Goal: Check status: Check status

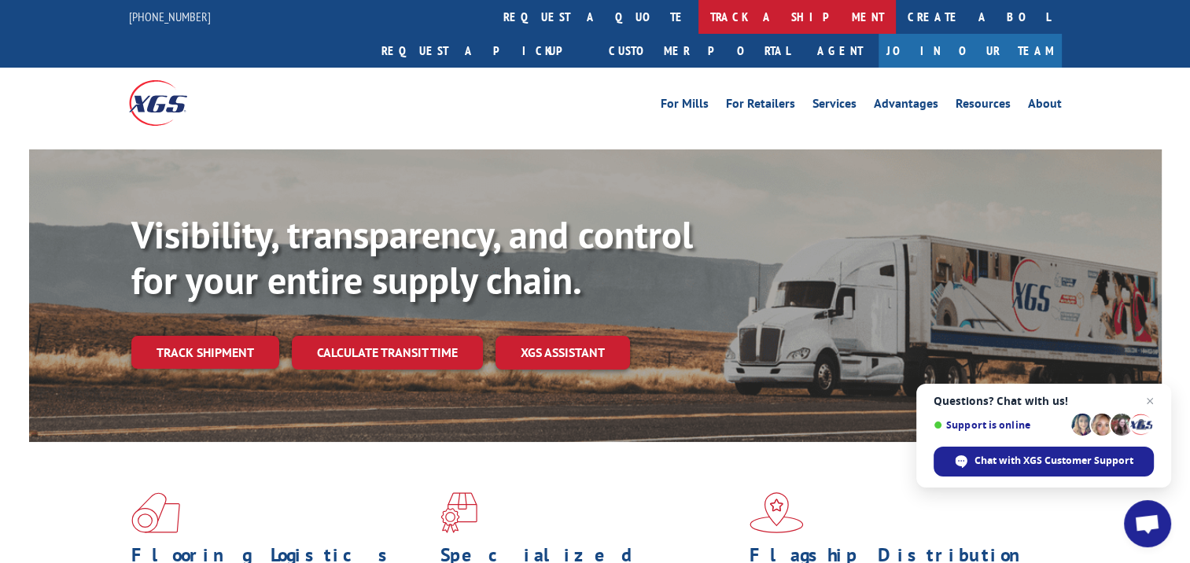
click at [698, 25] on link "track a shipment" at bounding box center [796, 17] width 197 height 34
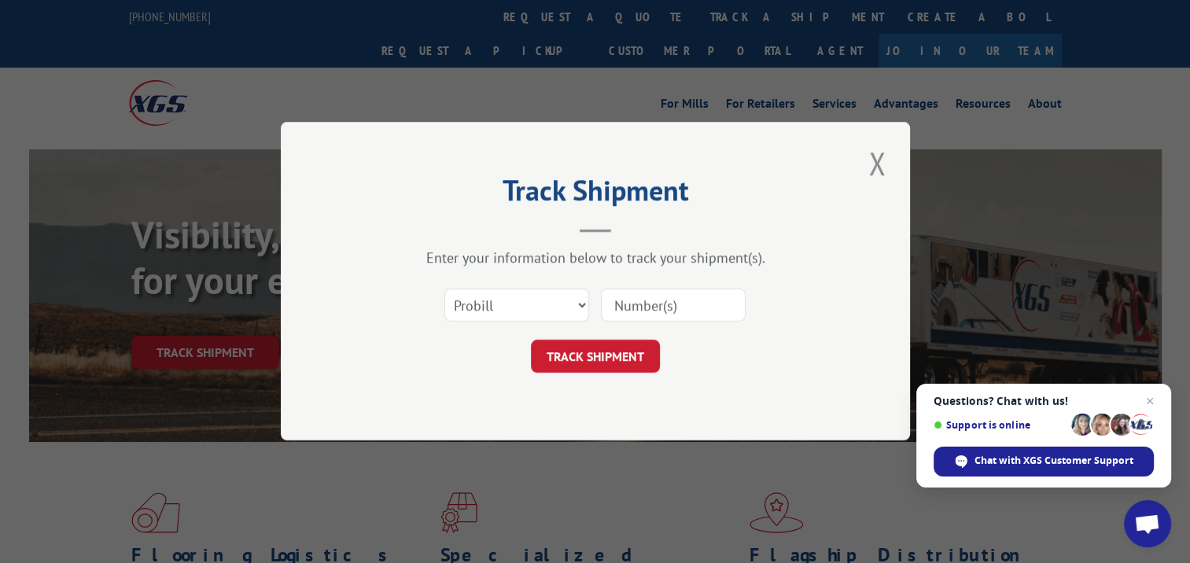
click at [660, 302] on input at bounding box center [673, 305] width 145 height 33
paste input "17257102"
type input "17257102"
click button "TRACK SHIPMENT" at bounding box center [595, 356] width 129 height 33
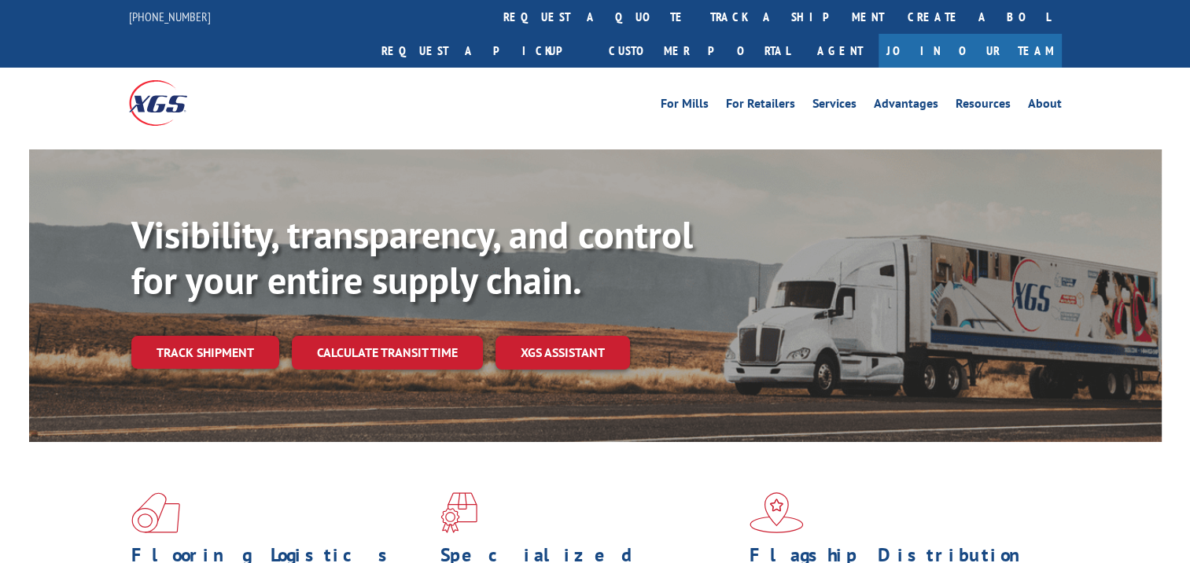
click at [698, 21] on link "track a shipment" at bounding box center [796, 17] width 197 height 34
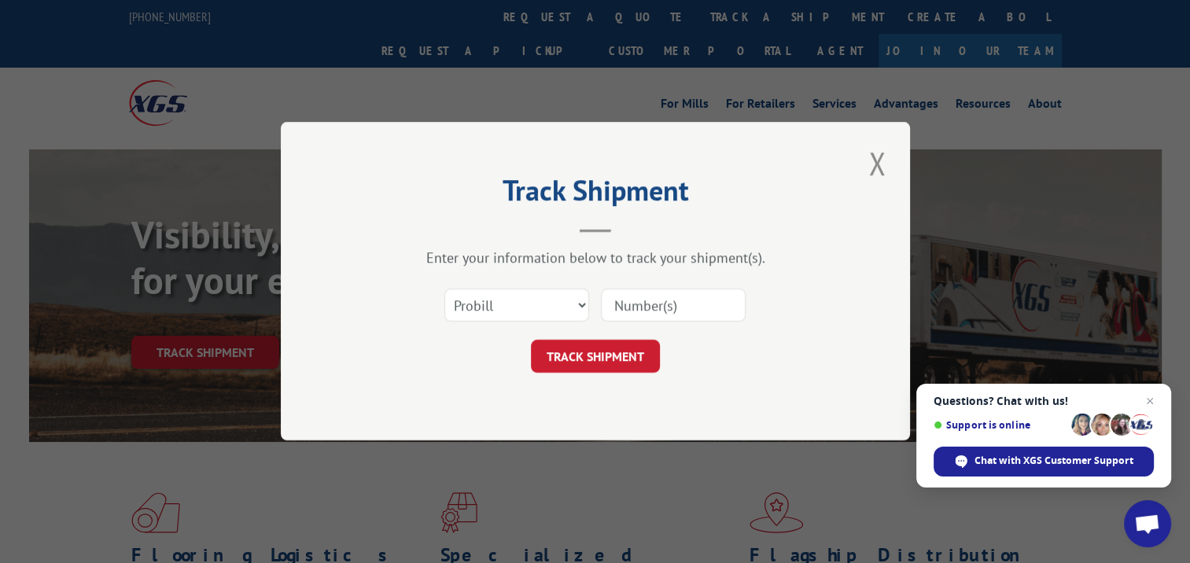
click at [658, 311] on input at bounding box center [673, 305] width 145 height 33
type input "16329550"
click button "TRACK SHIPMENT" at bounding box center [595, 356] width 129 height 33
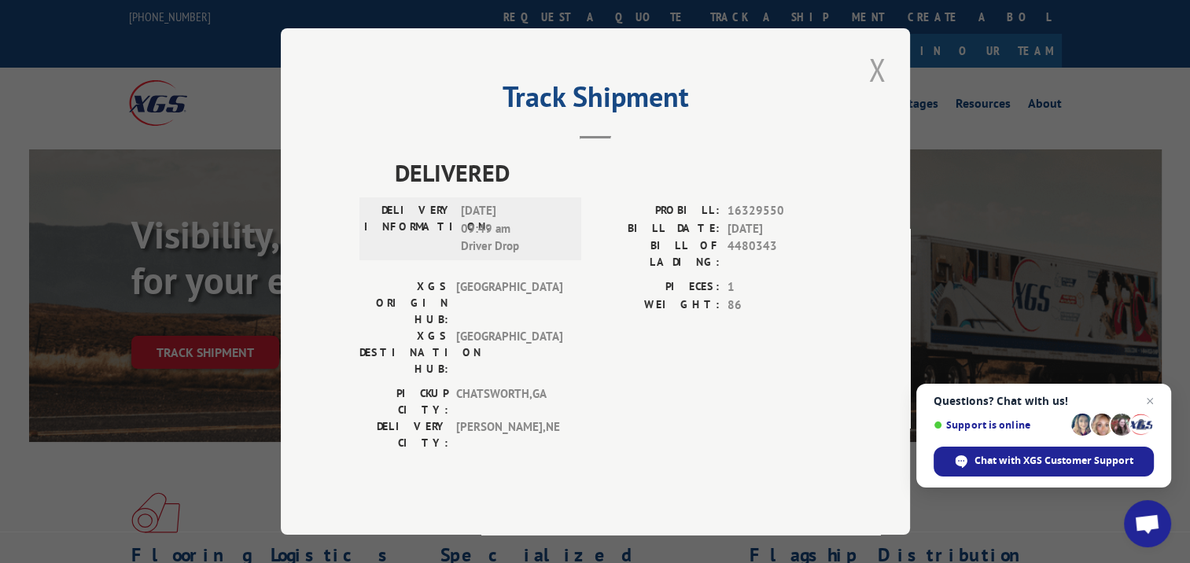
click at [867, 91] on button "Close modal" at bounding box center [876, 69] width 27 height 43
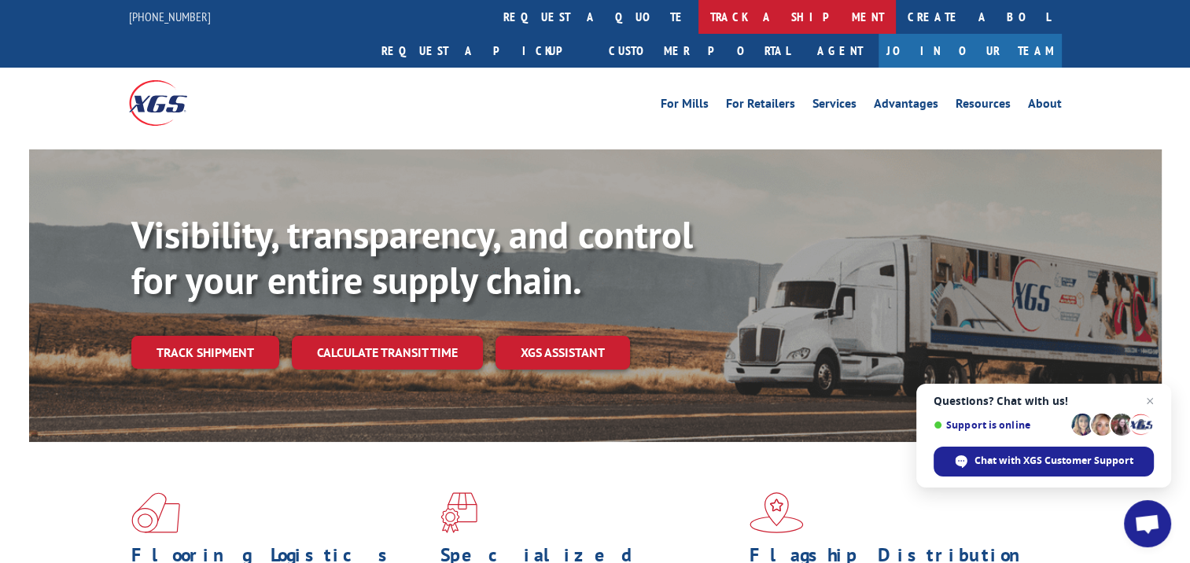
click at [698, 13] on link "track a shipment" at bounding box center [796, 17] width 197 height 34
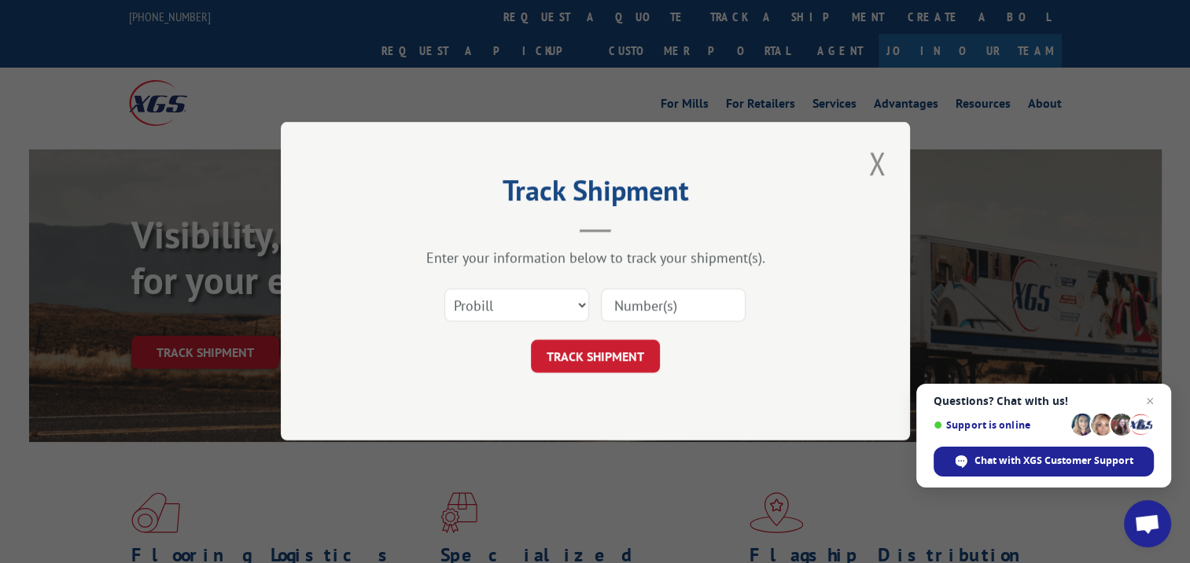
click at [651, 324] on div "Select category... Probill BOL PO" at bounding box center [595, 306] width 472 height 52
click at [651, 312] on input at bounding box center [673, 305] width 145 height 33
type input "16329705"
click button "TRACK SHIPMENT" at bounding box center [595, 356] width 129 height 33
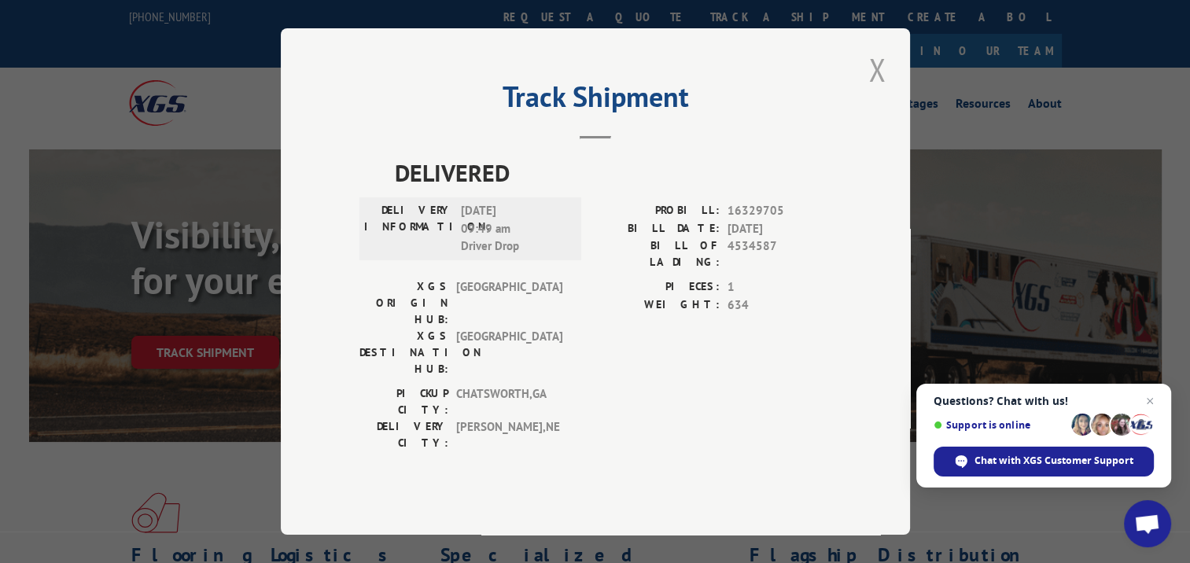
click at [871, 91] on button "Close modal" at bounding box center [876, 69] width 27 height 43
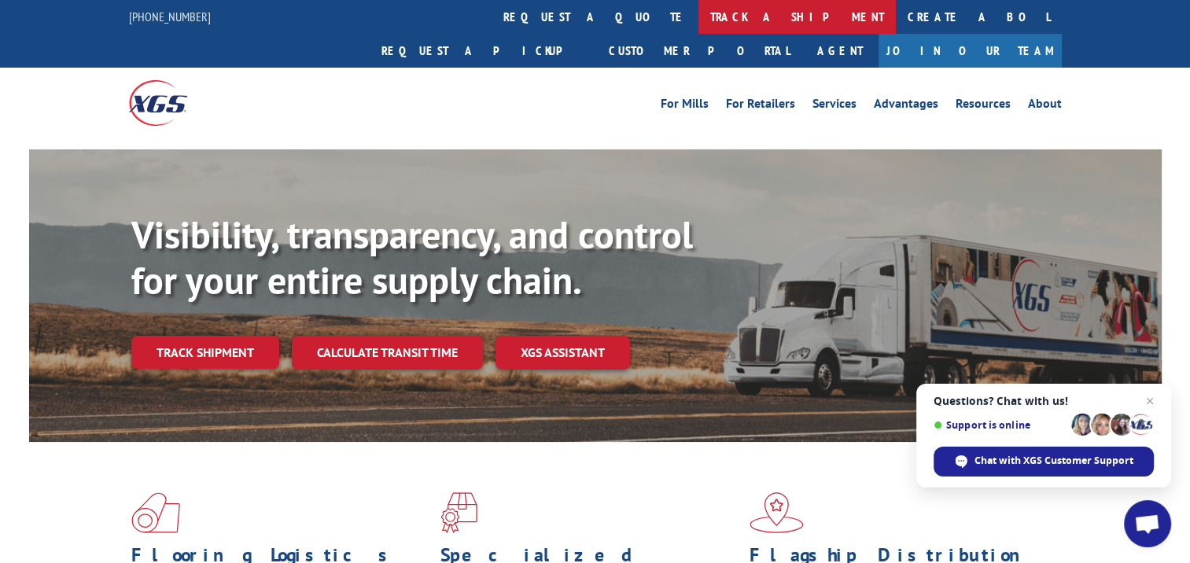
click at [698, 14] on link "track a shipment" at bounding box center [796, 17] width 197 height 34
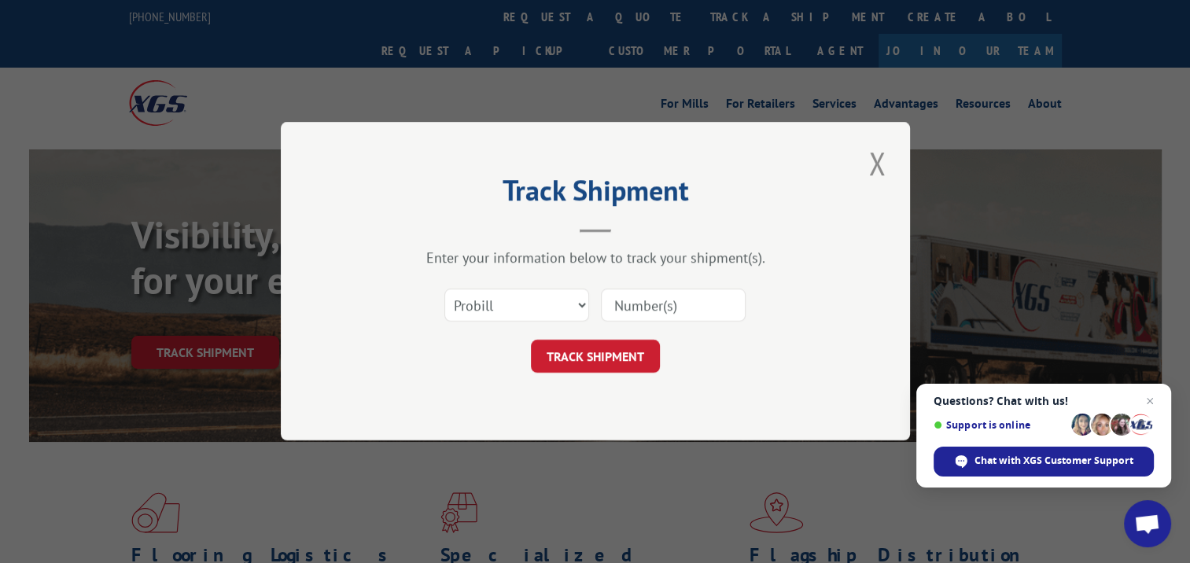
click at [632, 308] on input at bounding box center [673, 305] width 145 height 33
type input "17152440"
click button "TRACK SHIPMENT" at bounding box center [595, 356] width 129 height 33
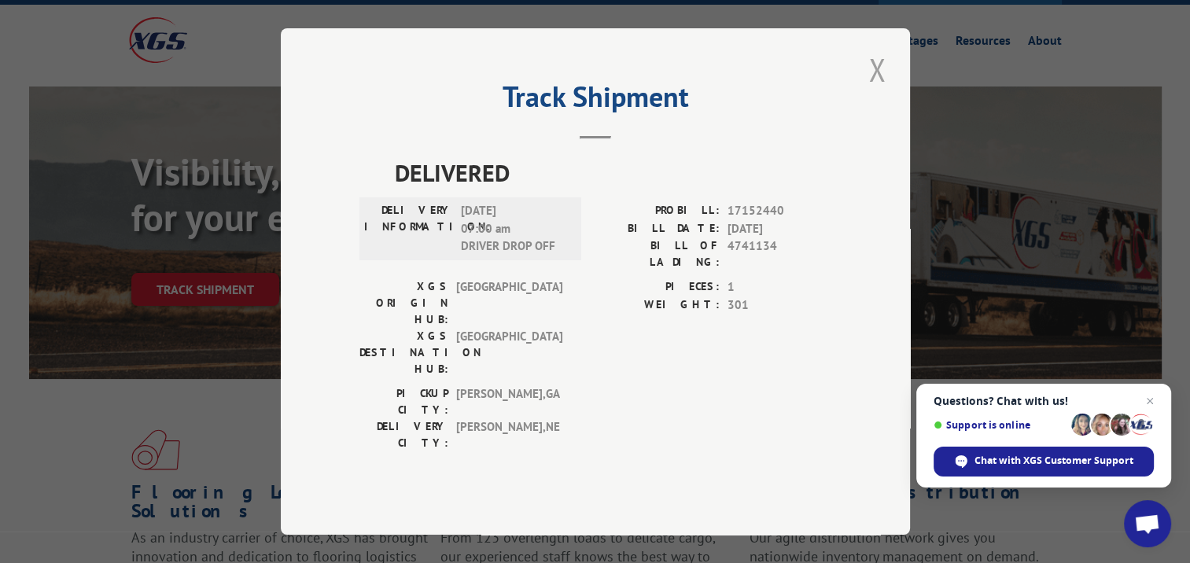
scroll to position [79, 0]
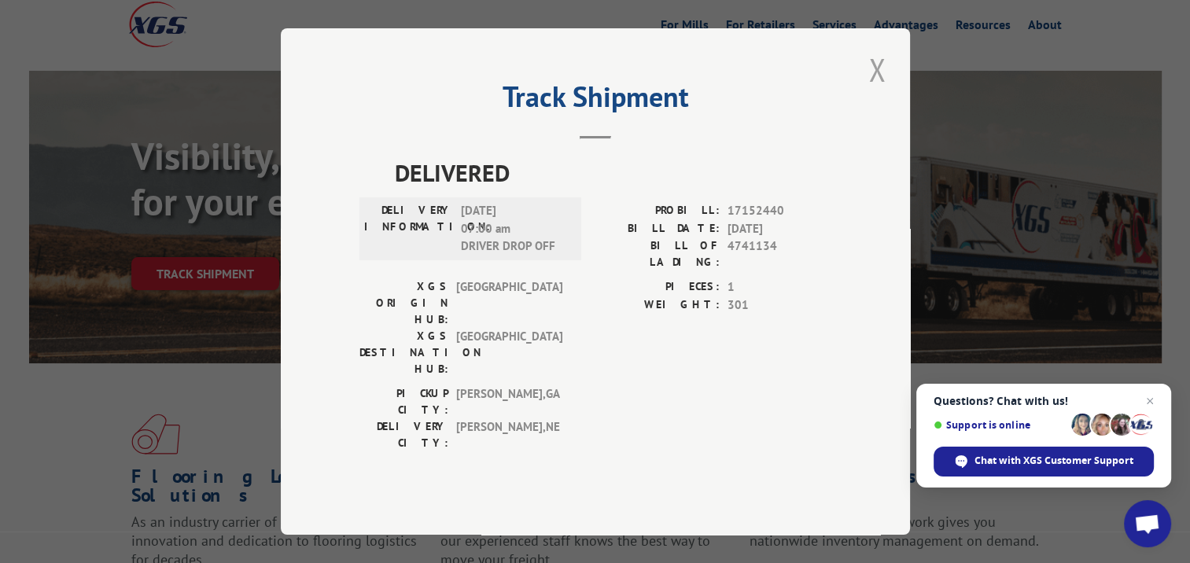
click at [878, 91] on button "Close modal" at bounding box center [876, 69] width 27 height 43
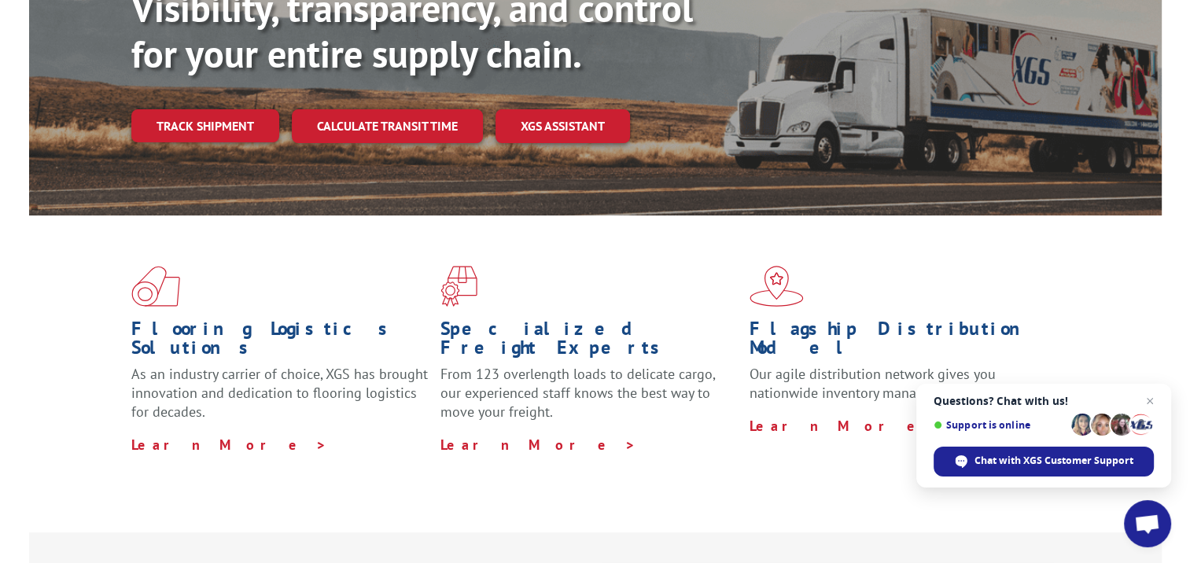
scroll to position [236, 0]
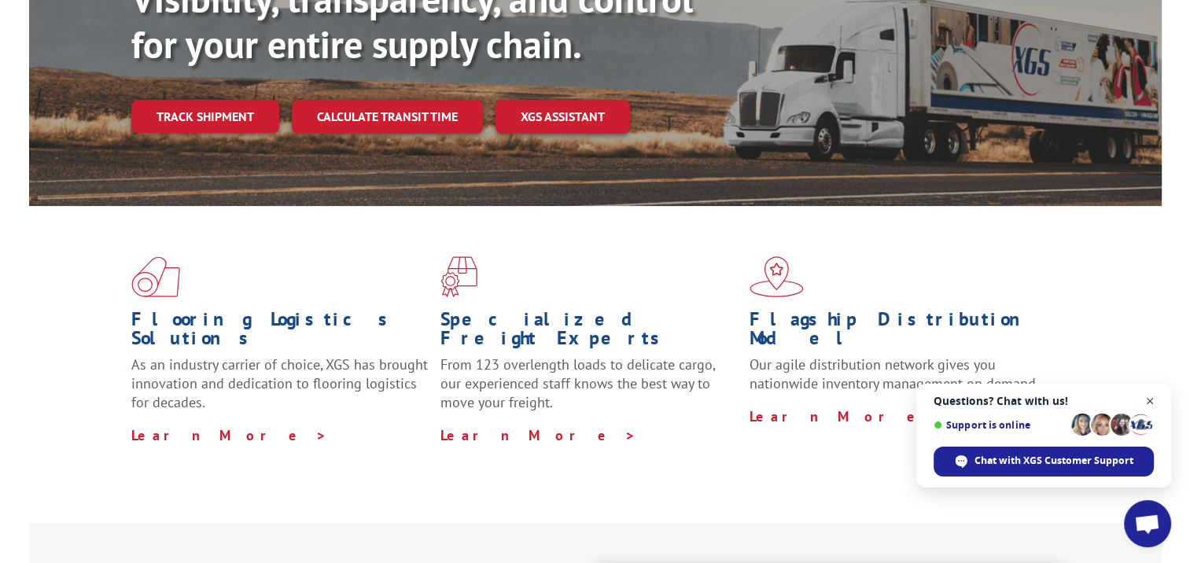
click at [1149, 400] on span "Open chat" at bounding box center [1150, 402] width 20 height 20
